Goal: Task Accomplishment & Management: Use online tool/utility

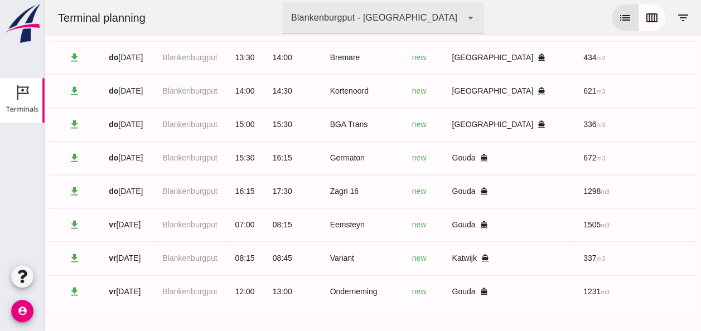
scroll to position [0, 298]
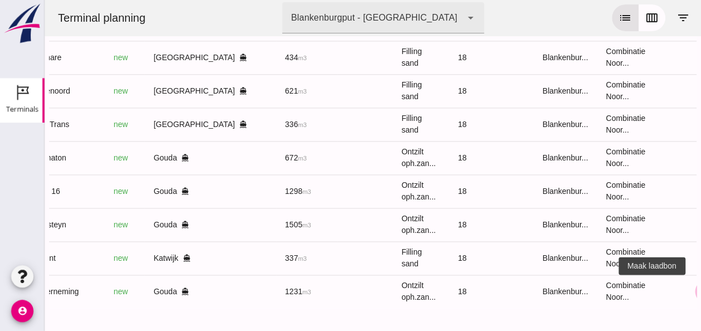
click at [701, 289] on icon "receipt_long" at bounding box center [706, 292] width 10 height 10
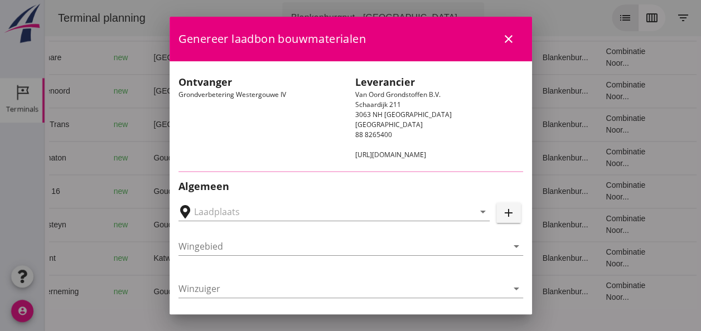
type input "Loswal Fa. J. Bos&Zonen, [GEOGRAPHIC_DATA]"
type input "Onderneming"
type input "[PERSON_NAME]"
type input "1231"
type input "Ontzilt oph.zand [75] (6120)"
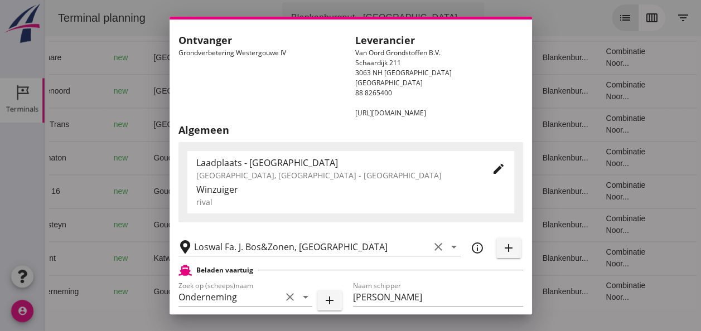
scroll to position [0, 0]
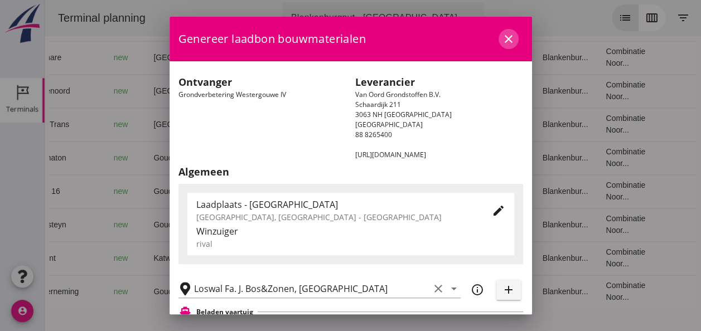
click at [502, 38] on icon "close" at bounding box center [508, 38] width 13 height 13
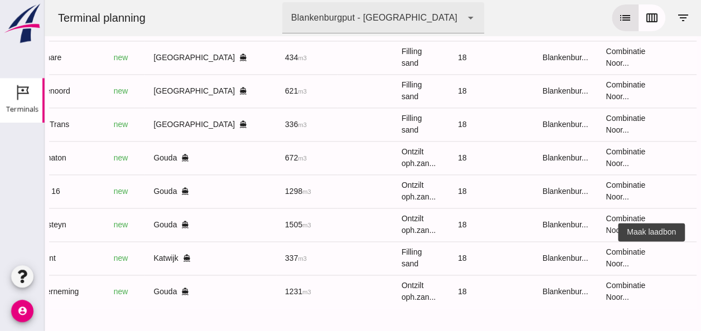
click at [701, 259] on icon "receipt_long" at bounding box center [706, 258] width 10 height 10
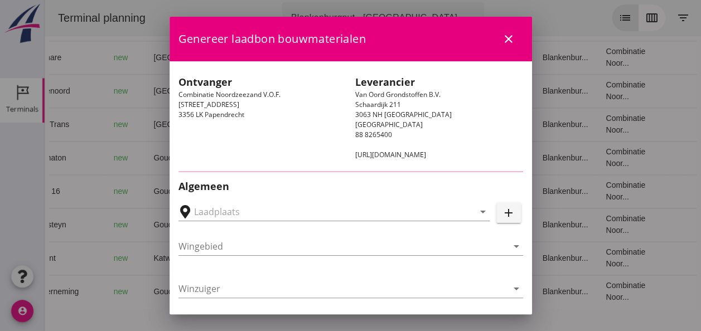
type input "[GEOGRAPHIC_DATA], [GEOGRAPHIC_DATA], [GEOGRAPHIC_DATA]"
type input "Variant"
type input "[PERSON_NAME]"
type input "337"
type input "Ophoogzand (6120)"
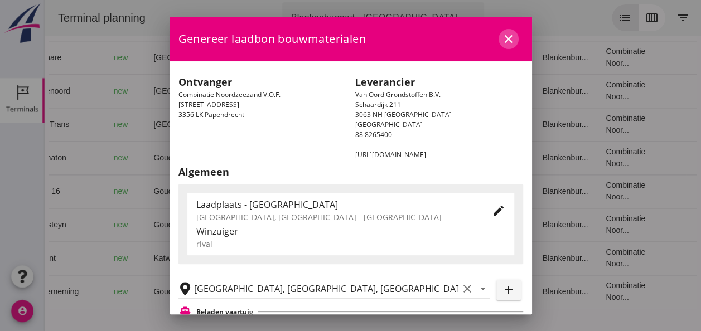
click at [504, 40] on icon "close" at bounding box center [508, 38] width 13 height 13
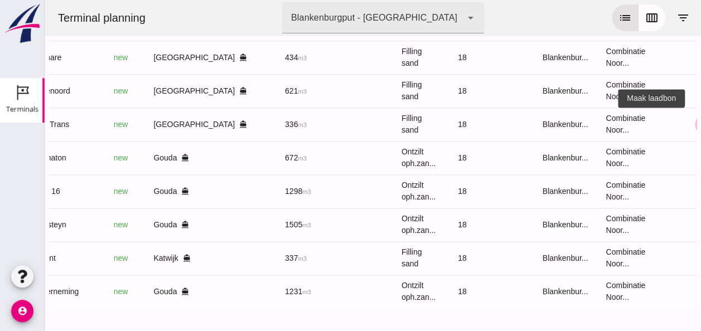
click at [701, 124] on icon "receipt_long" at bounding box center [706, 124] width 10 height 10
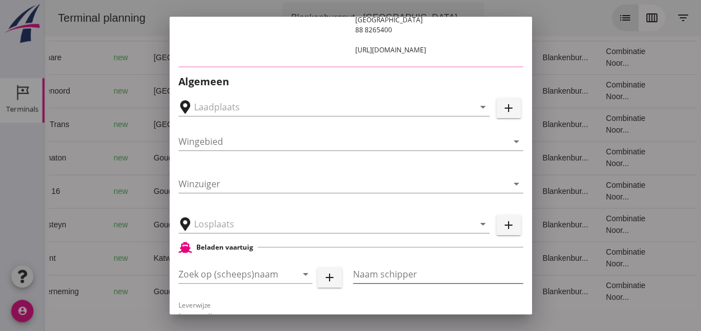
type input "[GEOGRAPHIC_DATA], [GEOGRAPHIC_DATA]"
type input "BGA Trans"
type input "R Temminck"
type input "336"
type input "Ophoogzand (6120)"
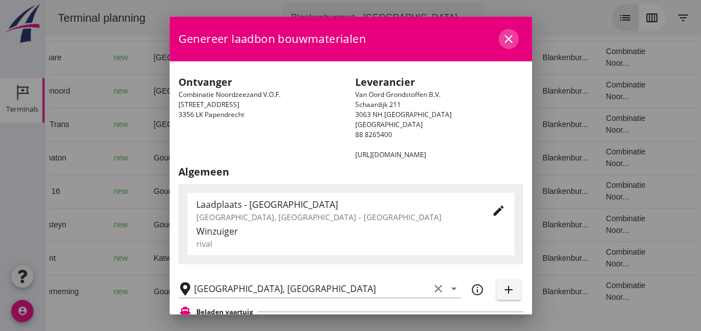
click at [503, 42] on icon "close" at bounding box center [508, 38] width 13 height 13
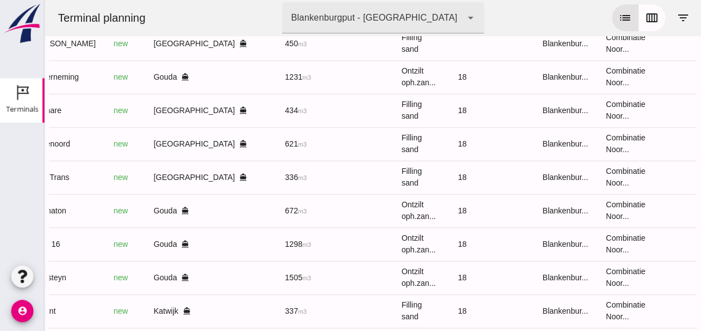
scroll to position [704, 0]
